Goal: Task Accomplishment & Management: Use online tool/utility

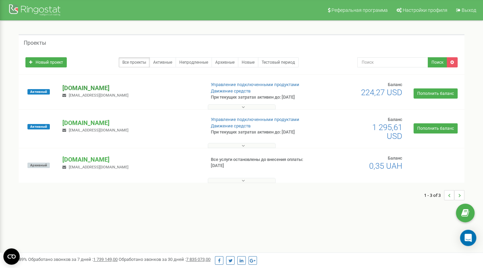
click at [94, 86] on p "[DOMAIN_NAME]" at bounding box center [130, 88] width 137 height 9
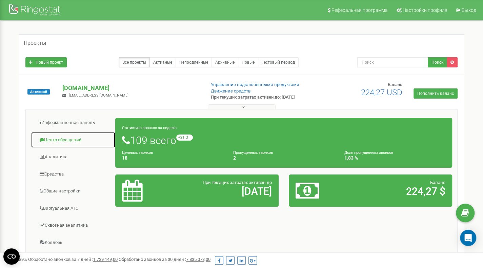
click at [74, 139] on link "Центр обращений" at bounding box center [73, 140] width 85 height 17
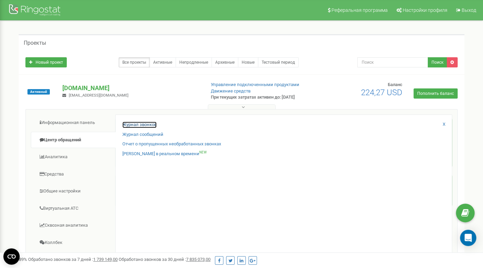
click at [132, 125] on link "Журнал звонков" at bounding box center [139, 125] width 34 height 6
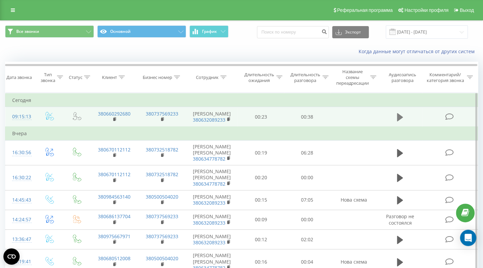
click at [400, 119] on icon at bounding box center [400, 117] width 6 height 8
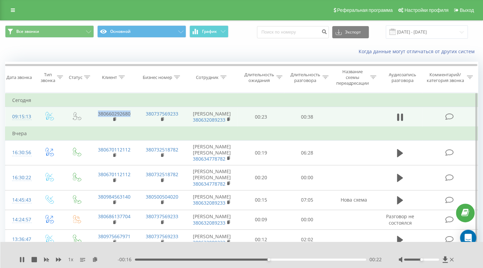
drag, startPoint x: 133, startPoint y: 118, endPoint x: 92, endPoint y: 116, distance: 40.8
click at [92, 116] on td "380660292680" at bounding box center [114, 117] width 48 height 20
copy link "380660292680"
